Goal: Task Accomplishment & Management: Manage account settings

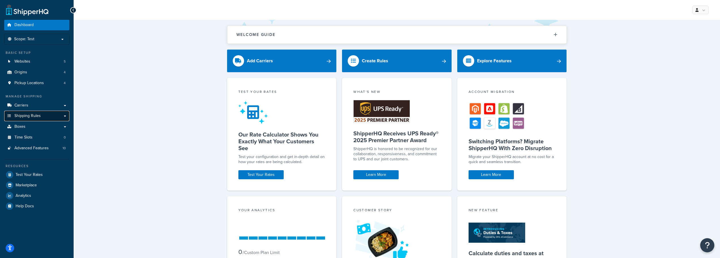
click at [21, 114] on span "Shipping Rules" at bounding box center [27, 115] width 26 height 5
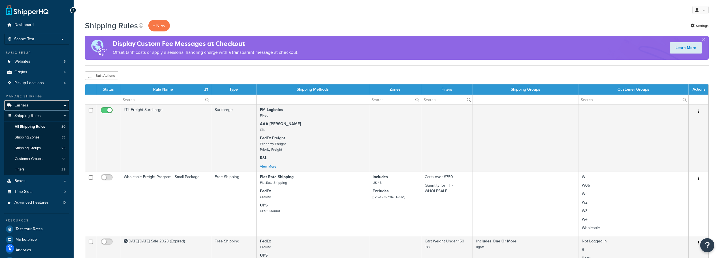
click at [26, 106] on span "Carriers" at bounding box center [21, 105] width 14 height 5
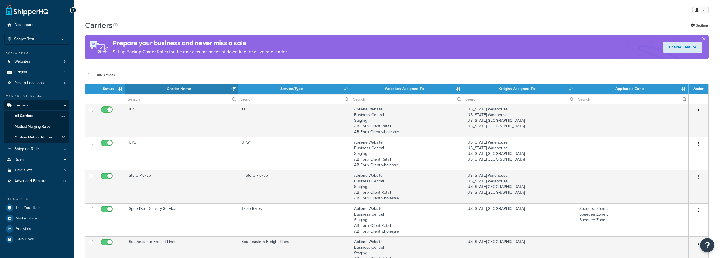
select select "15"
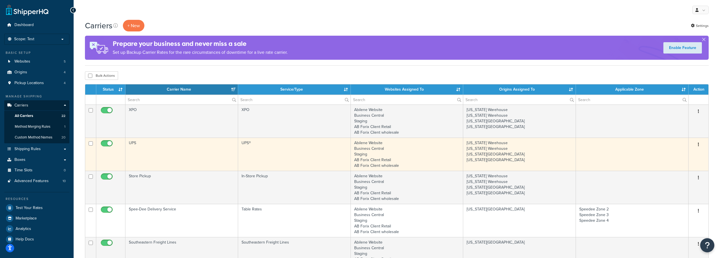
click at [132, 142] on td "UPS" at bounding box center [181, 154] width 113 height 33
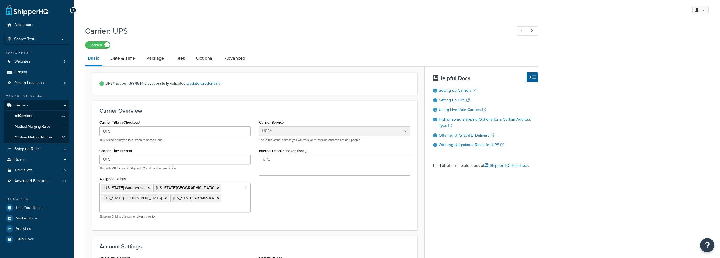
select select "ups"
click at [153, 59] on link "Package" at bounding box center [154, 58] width 23 height 14
